Goal: Find specific page/section: Find specific page/section

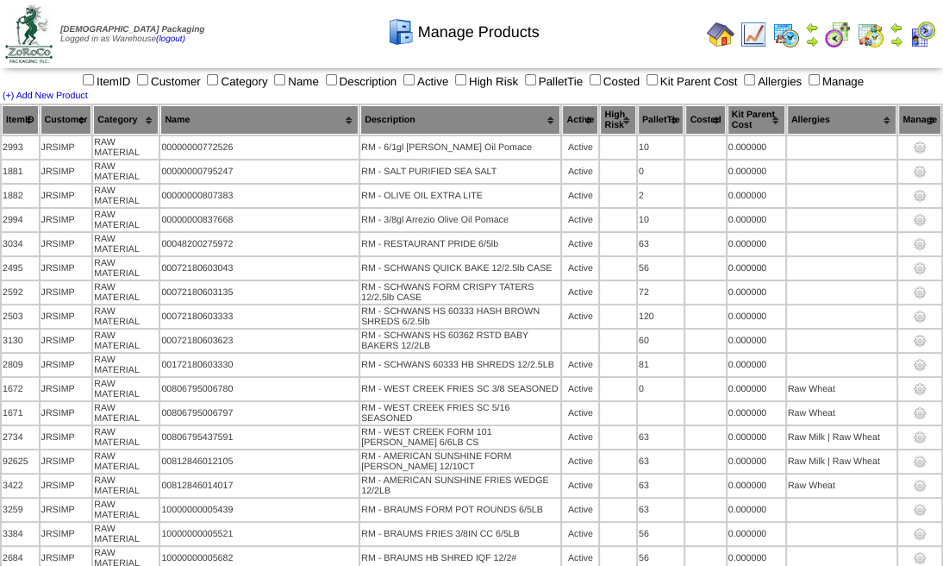
scroll to position [3315, 0]
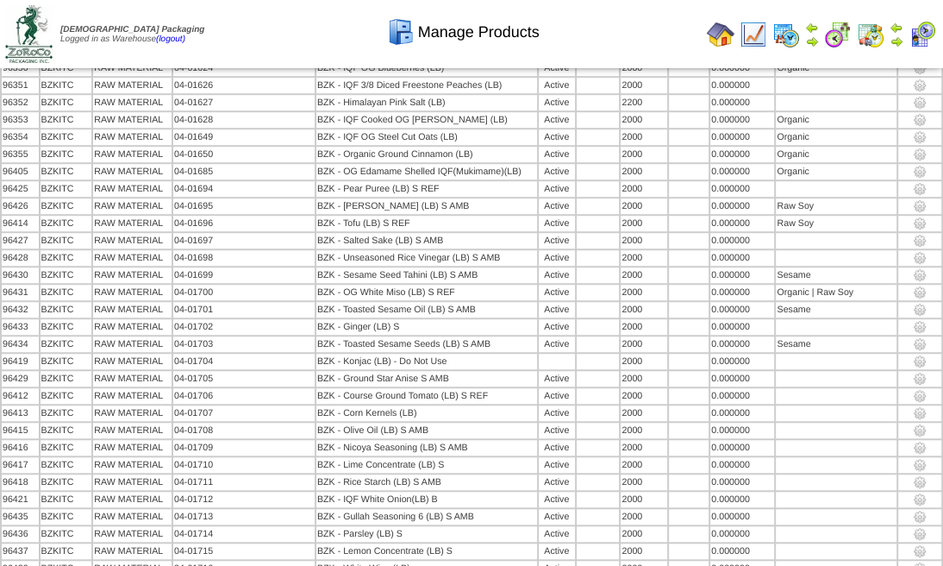
scroll to position [1361, 0]
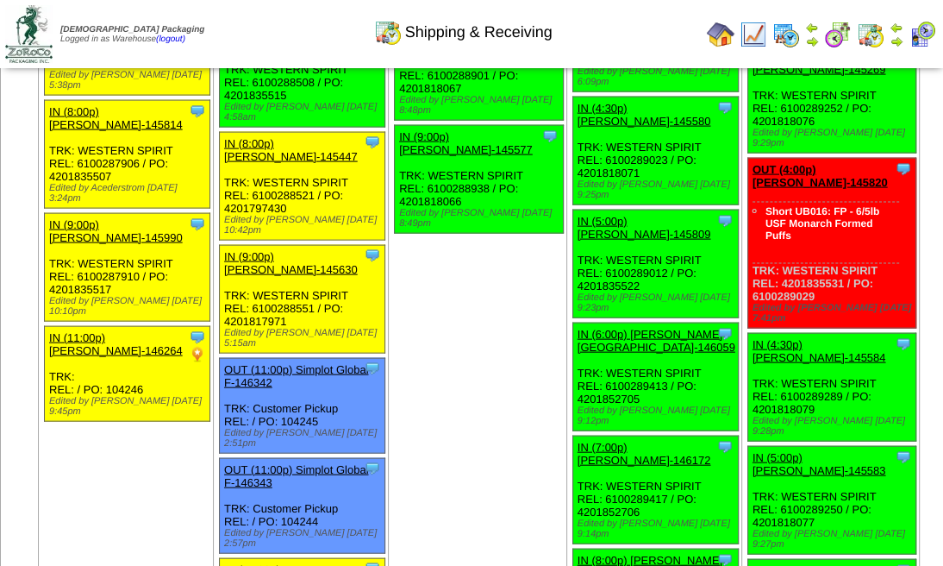
scroll to position [2298, 0]
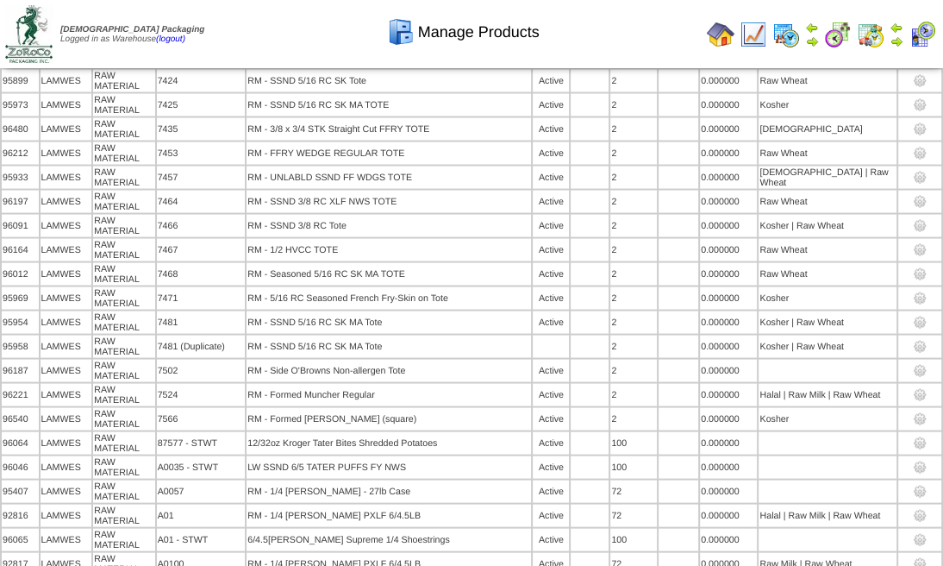
scroll to position [10615, 0]
